Goal: Transaction & Acquisition: Purchase product/service

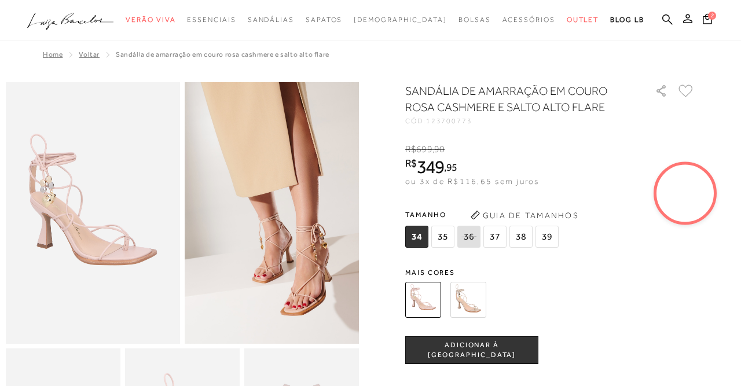
scroll to position [120, 0]
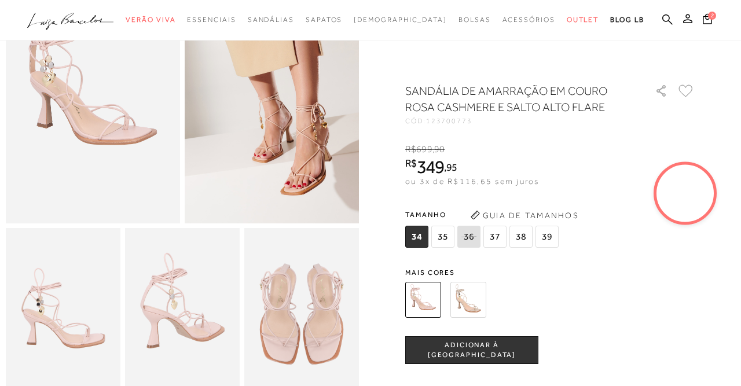
click at [145, 162] on img at bounding box center [93, 93] width 174 height 262
click at [435, 238] on span "35" at bounding box center [442, 237] width 23 height 22
click at [438, 238] on span "35" at bounding box center [442, 237] width 23 height 22
click at [465, 349] on span "ADICIONAR À [GEOGRAPHIC_DATA]" at bounding box center [472, 350] width 132 height 20
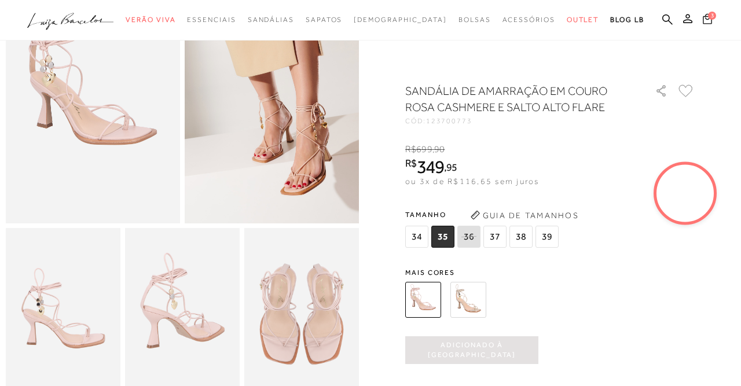
click at [710, 26] on button "3" at bounding box center [707, 20] width 17 height 17
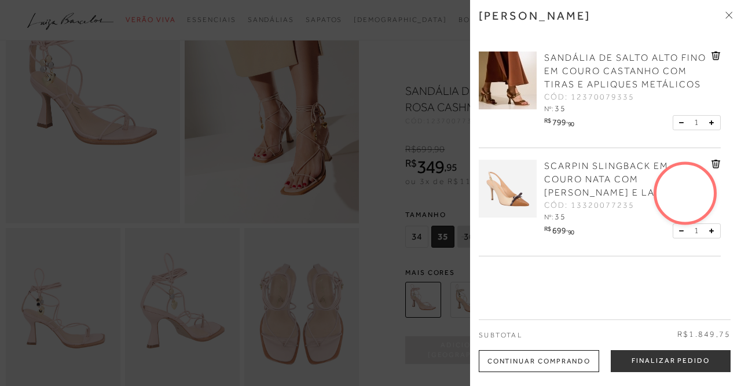
click at [718, 55] on icon at bounding box center [716, 56] width 9 height 9
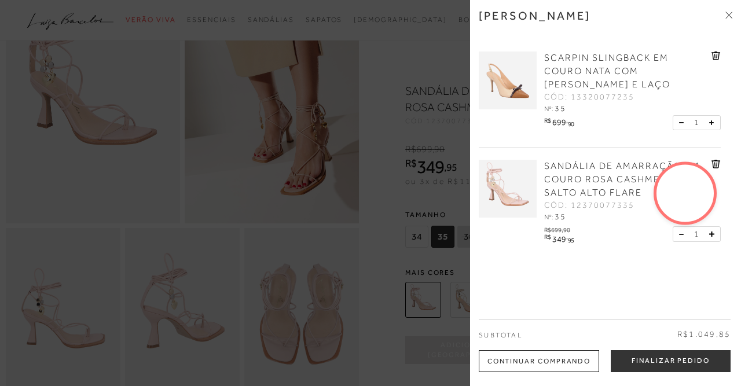
click at [718, 55] on icon at bounding box center [716, 56] width 9 height 9
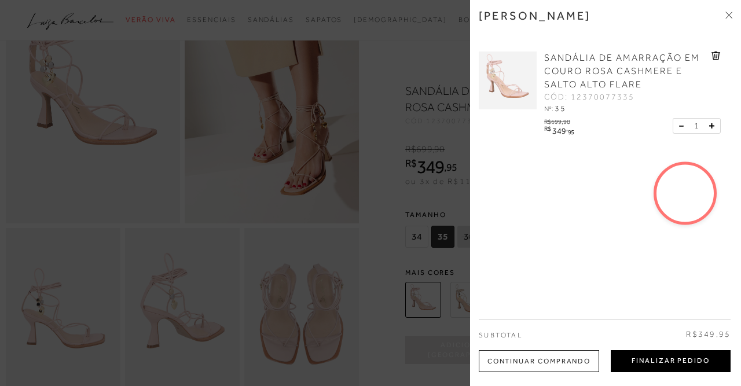
click at [646, 361] on button "Finalizar Pedido" at bounding box center [671, 361] width 120 height 22
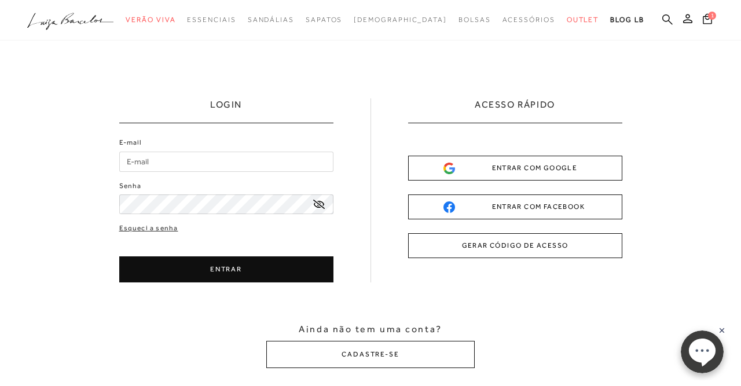
click at [672, 23] on icon at bounding box center [667, 19] width 10 height 11
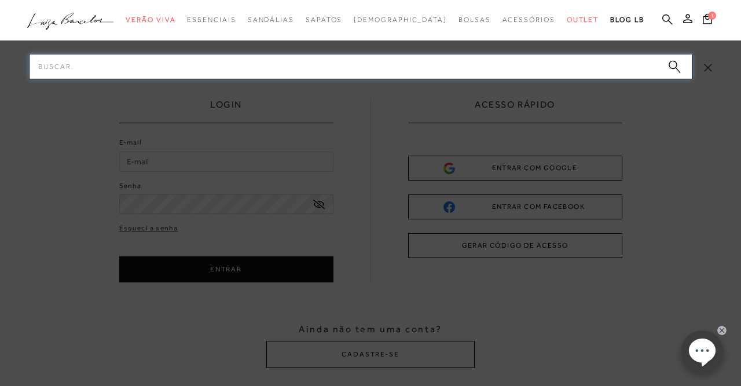
paste input "SANDÁLIA DE MULTIPLAS TIRAS CRUZADAS EM COURO CARAMELO E SALTO ALTO FLARE"
type input "SANDÁLIA DE MULTIPLAS TIRAS CRUZADAS EM COURO CARAMELO E SALTO ALTO FLARE"
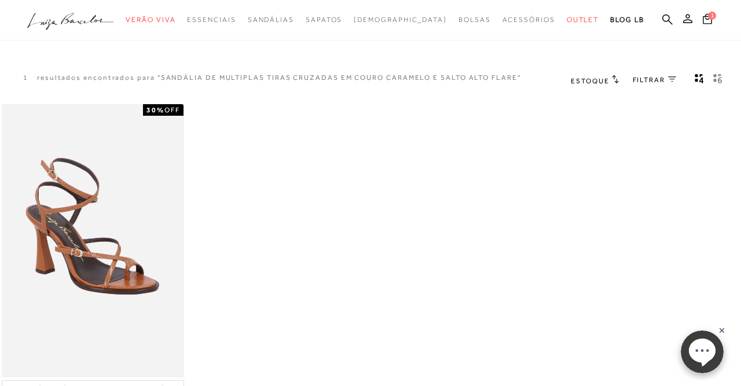
click at [423, 104] on div "30% OFF SANDÁLIA DE MULTIPLAS TIRAS CRUZADAS EM COURO CARAMELO E SALTO ALTO FLA…" at bounding box center [370, 283] width 741 height 362
click at [710, 19] on icon at bounding box center [707, 18] width 9 height 10
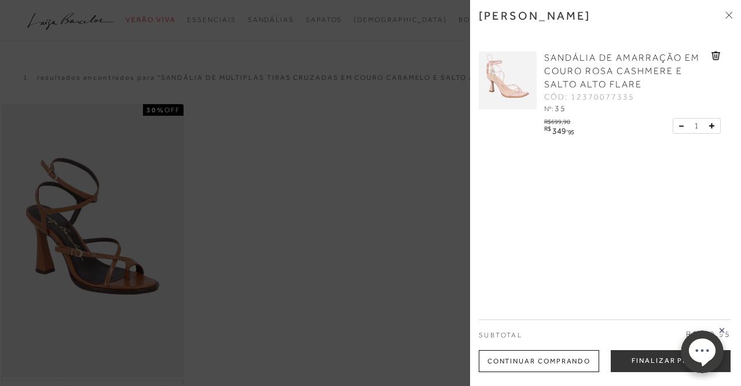
click at [357, 91] on div at bounding box center [370, 193] width 741 height 386
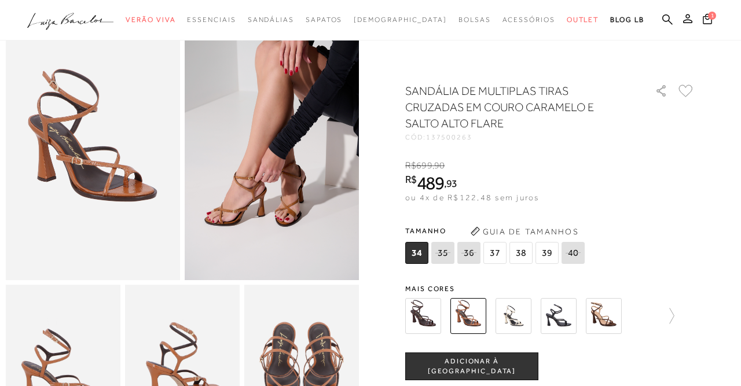
scroll to position [60, 0]
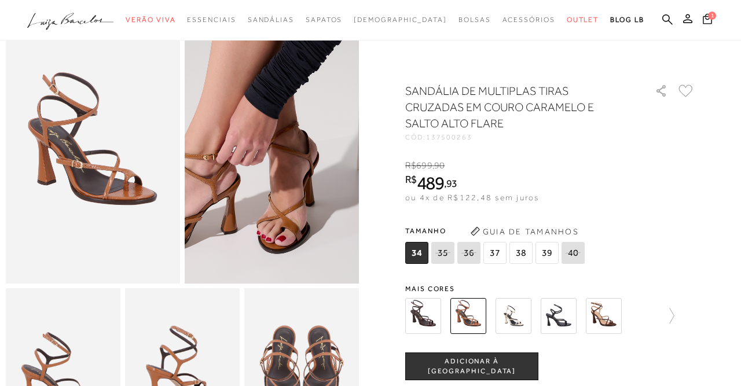
click at [293, 207] on img at bounding box center [250, 98] width 349 height 523
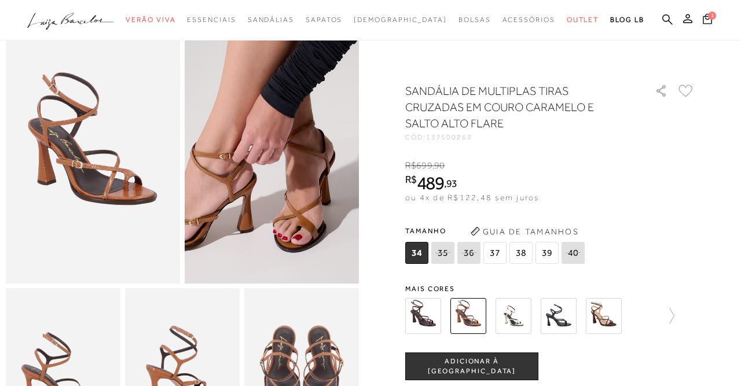
click at [277, 208] on img at bounding box center [267, 97] width 349 height 523
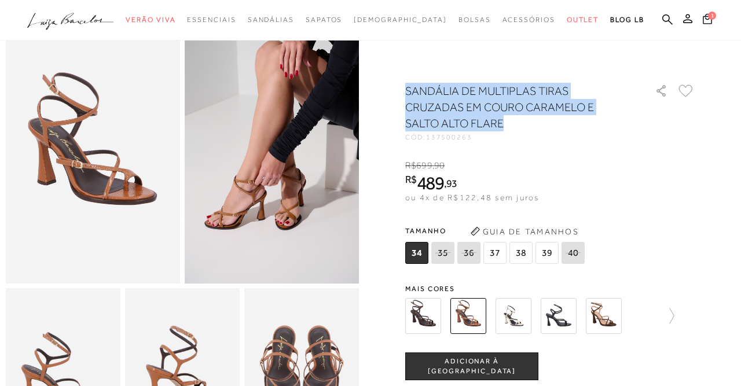
drag, startPoint x: 406, startPoint y: 92, endPoint x: 503, endPoint y: 121, distance: 100.4
click at [503, 121] on h1 "SANDÁLIA DE MULTIPLAS TIRAS CRUZADAS EM COURO CARAMELO E SALTO ALTO FLARE" at bounding box center [513, 107] width 217 height 49
copy h1 "SANDÁLIA DE MULTIPLAS TIRAS CRUZADAS EM COURO CARAMELO E SALTO ALTO FLARE"
